Goal: Check status: Check status

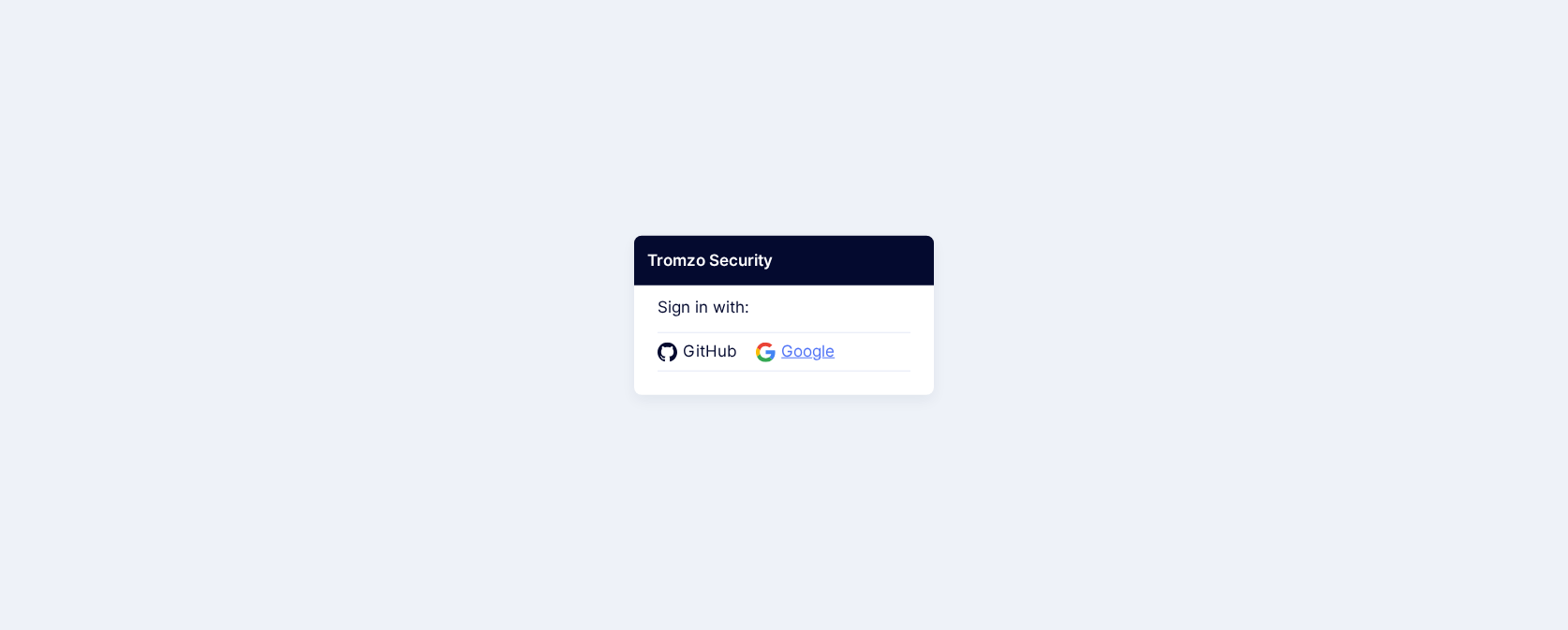
click at [784, 344] on span "Google" at bounding box center [808, 352] width 64 height 25
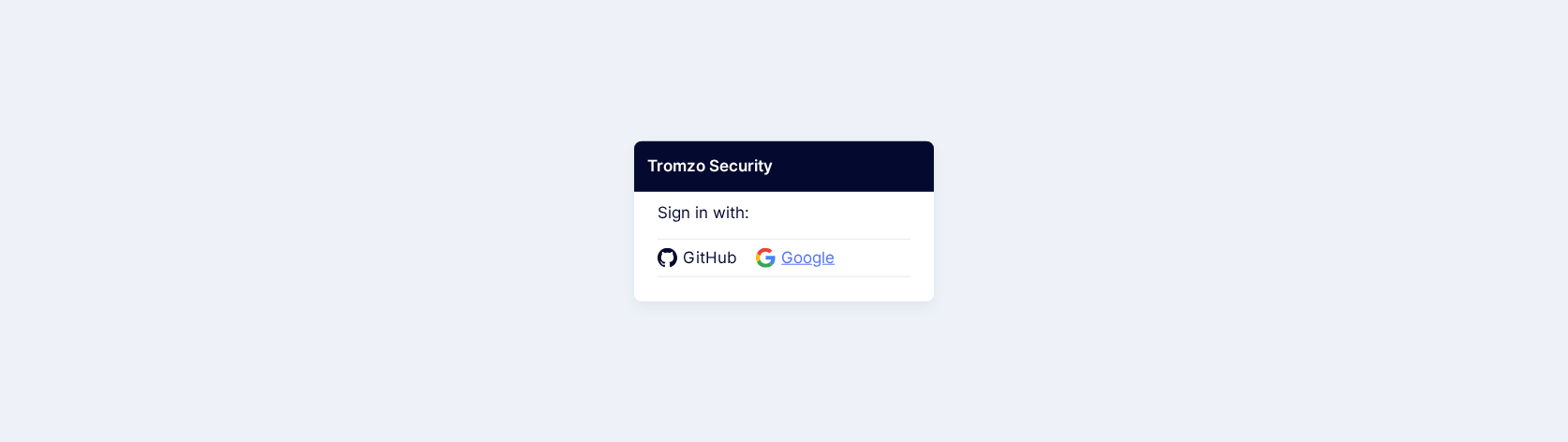
click at [793, 257] on span "Google" at bounding box center [808, 258] width 64 height 25
